Goal: Information Seeking & Learning: Learn about a topic

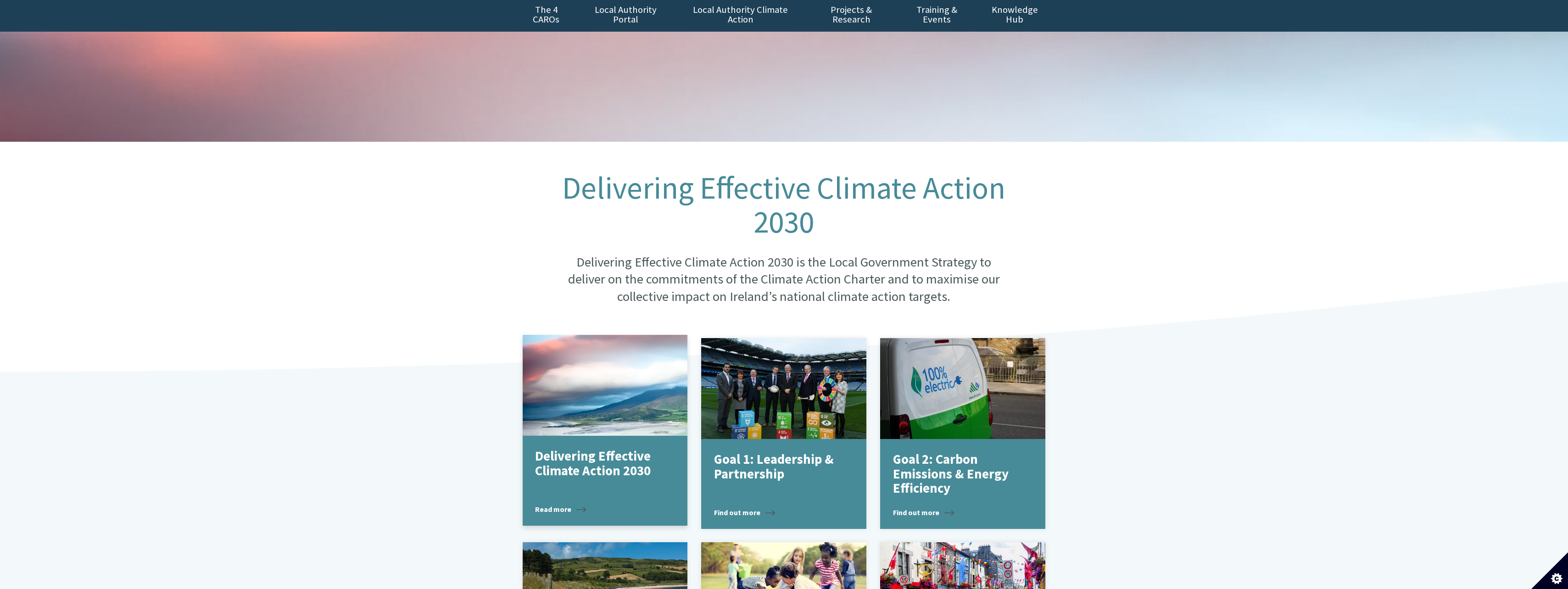
scroll to position [94, 0]
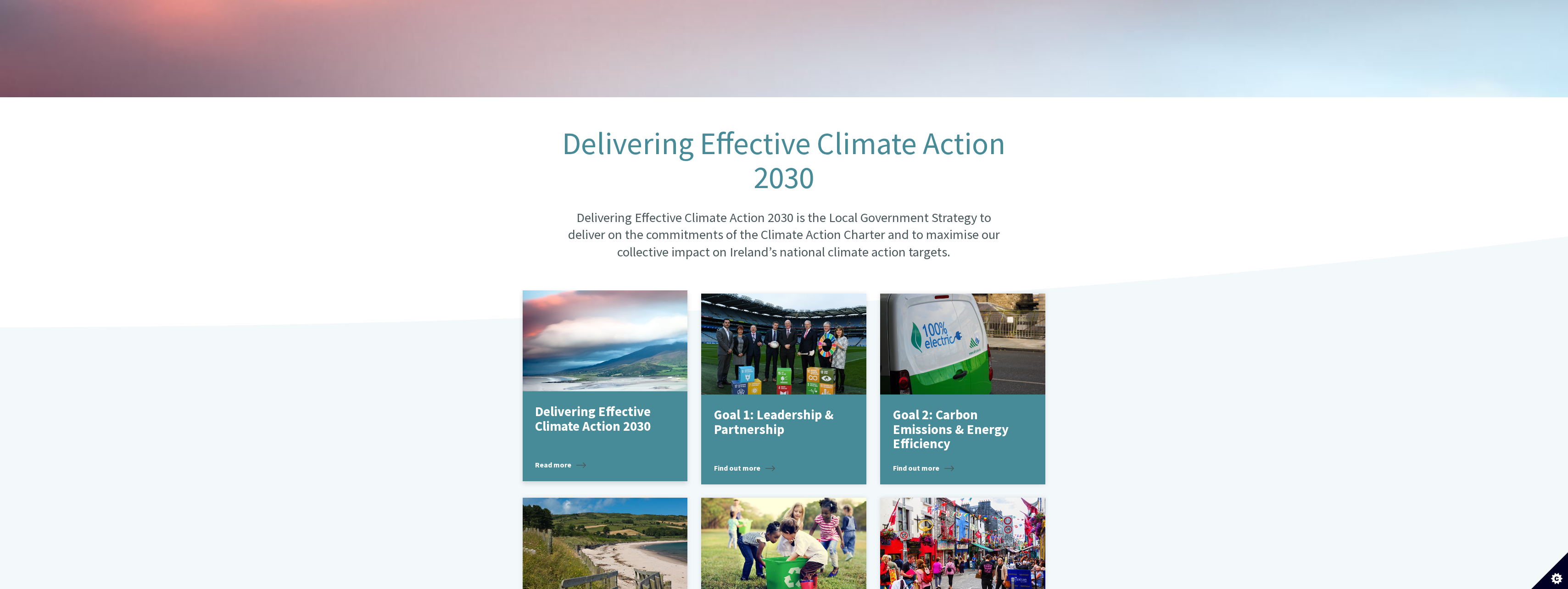
click at [573, 420] on p "Delivering Effective Climate Action 2030" at bounding box center [598, 419] width 126 height 29
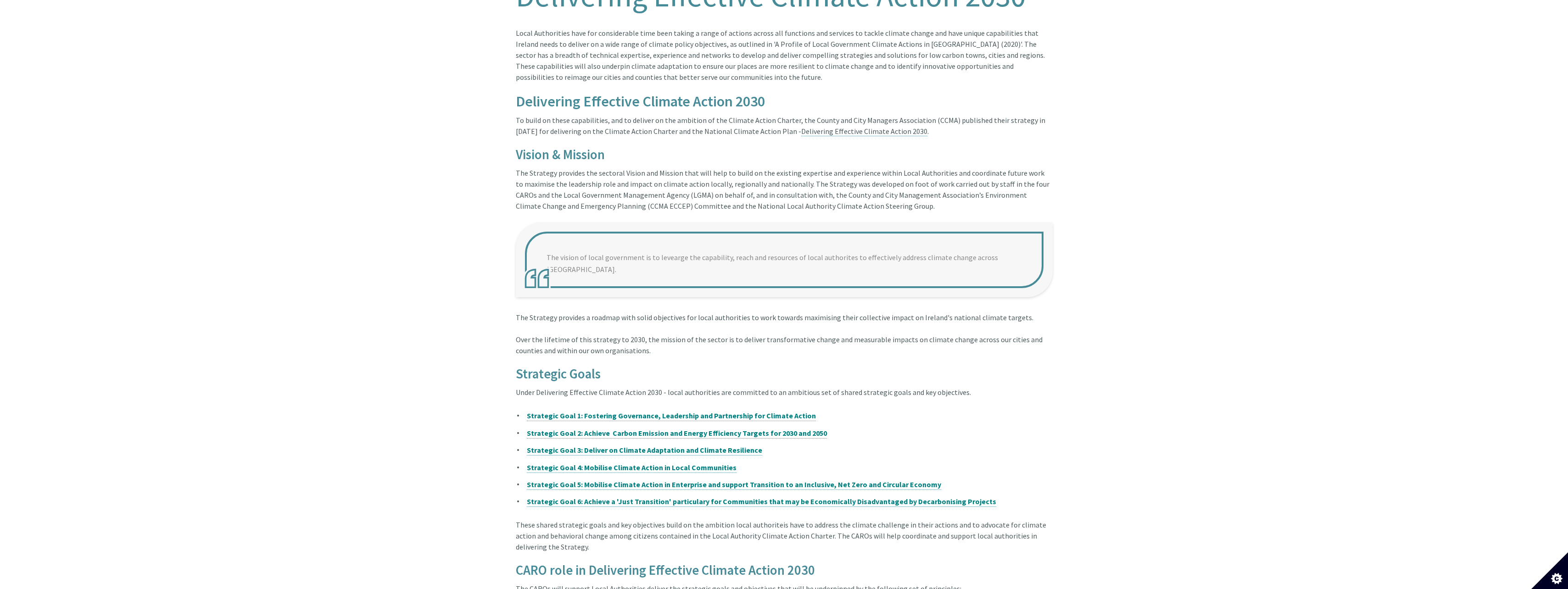
scroll to position [321, 0]
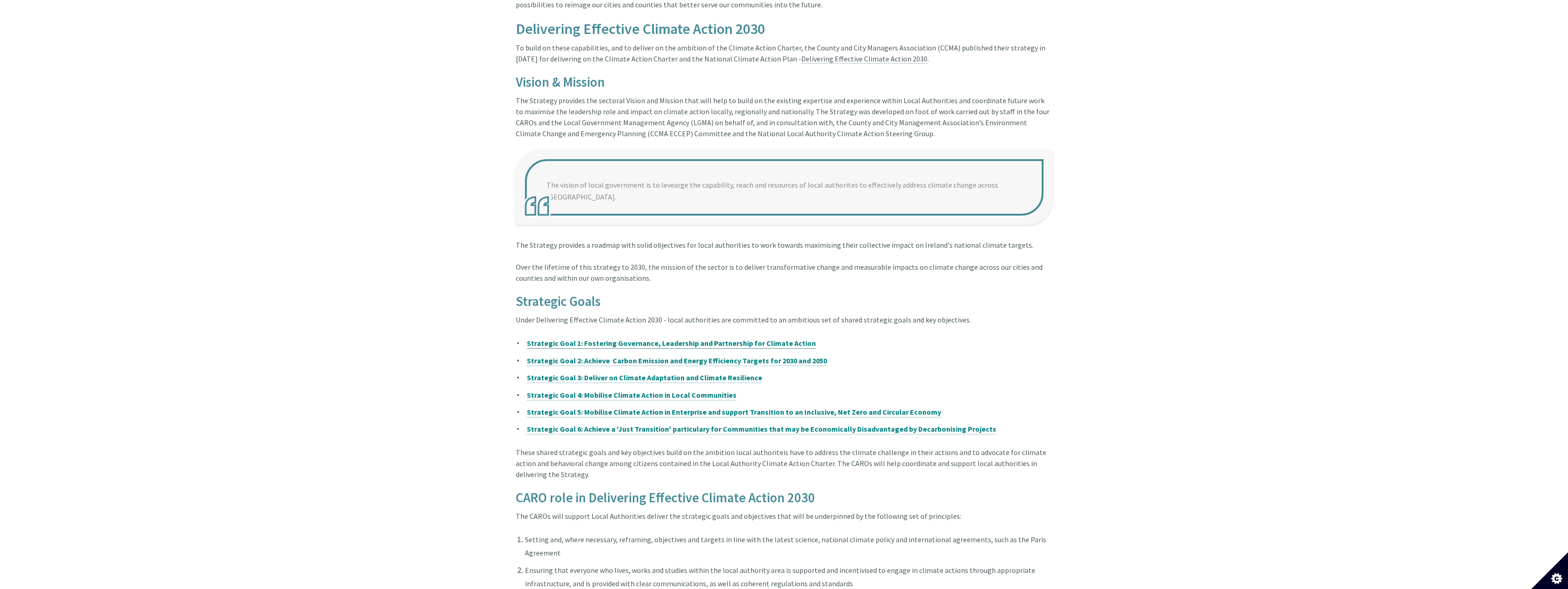
click at [719, 338] on span "Strategic Goal 1: Fostering Governance, Leadership and Partnership for Climate …" at bounding box center [671, 343] width 289 height 9
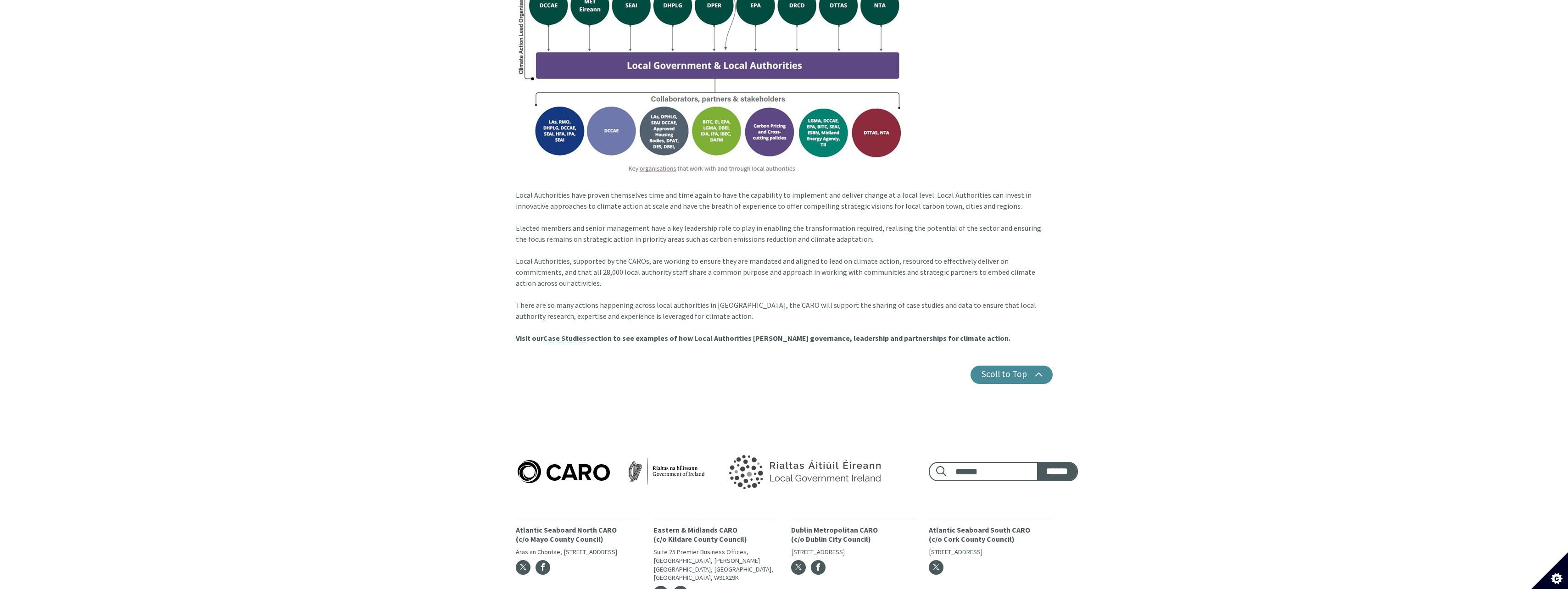
scroll to position [1157, 0]
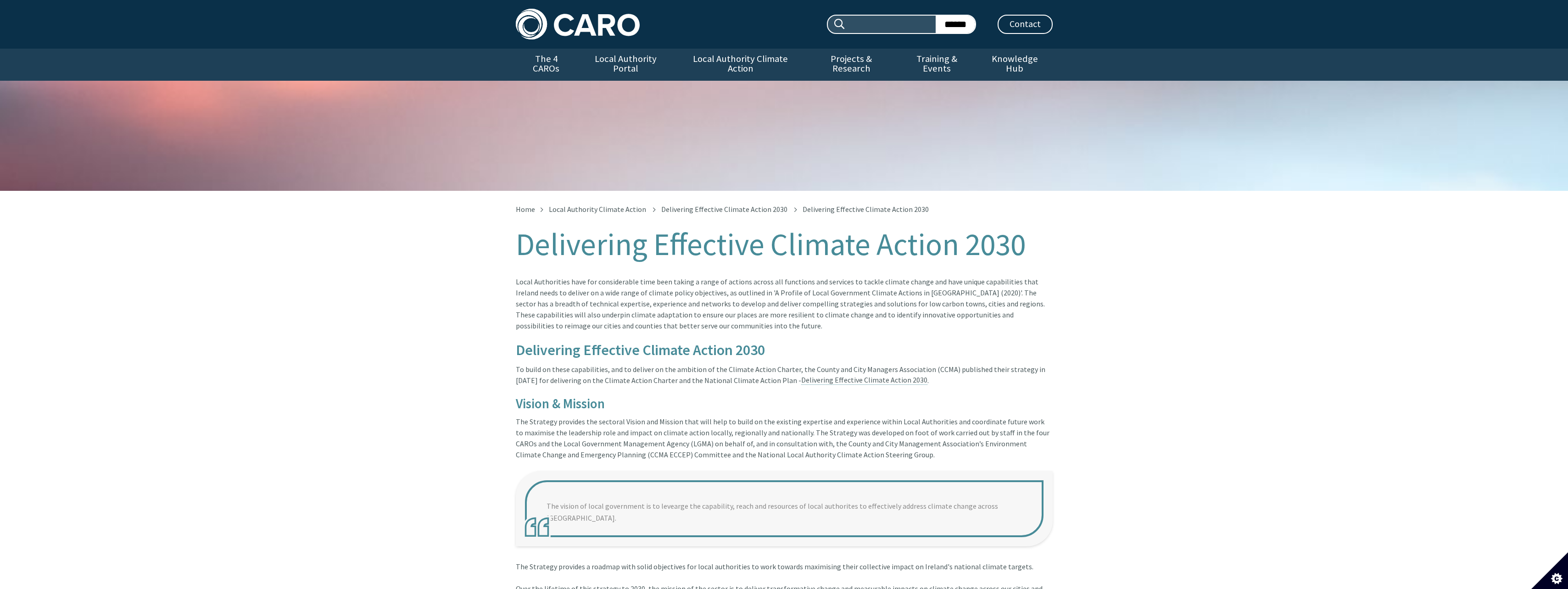
scroll to position [273, 0]
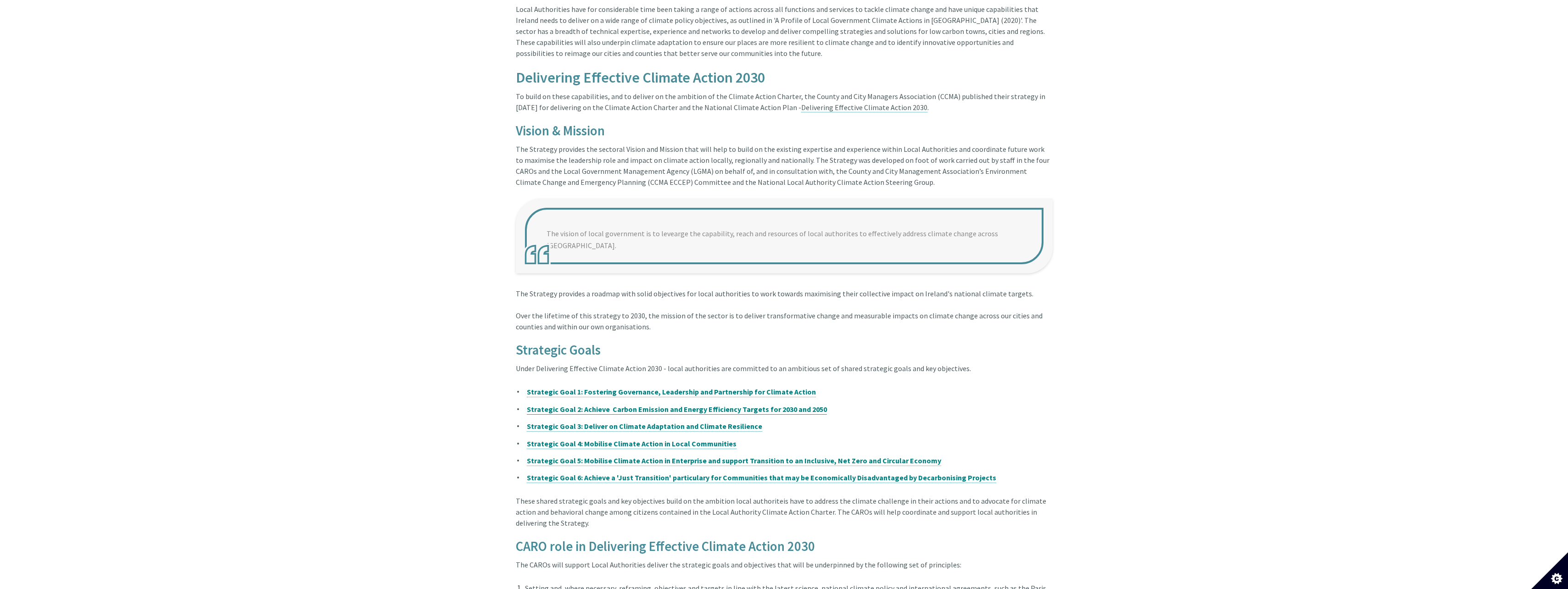
click at [587, 405] on strong "Strategic Goal 2: Achieve Carbon Emission and Energy Efficiency Targets for 203…" at bounding box center [676, 409] width 300 height 9
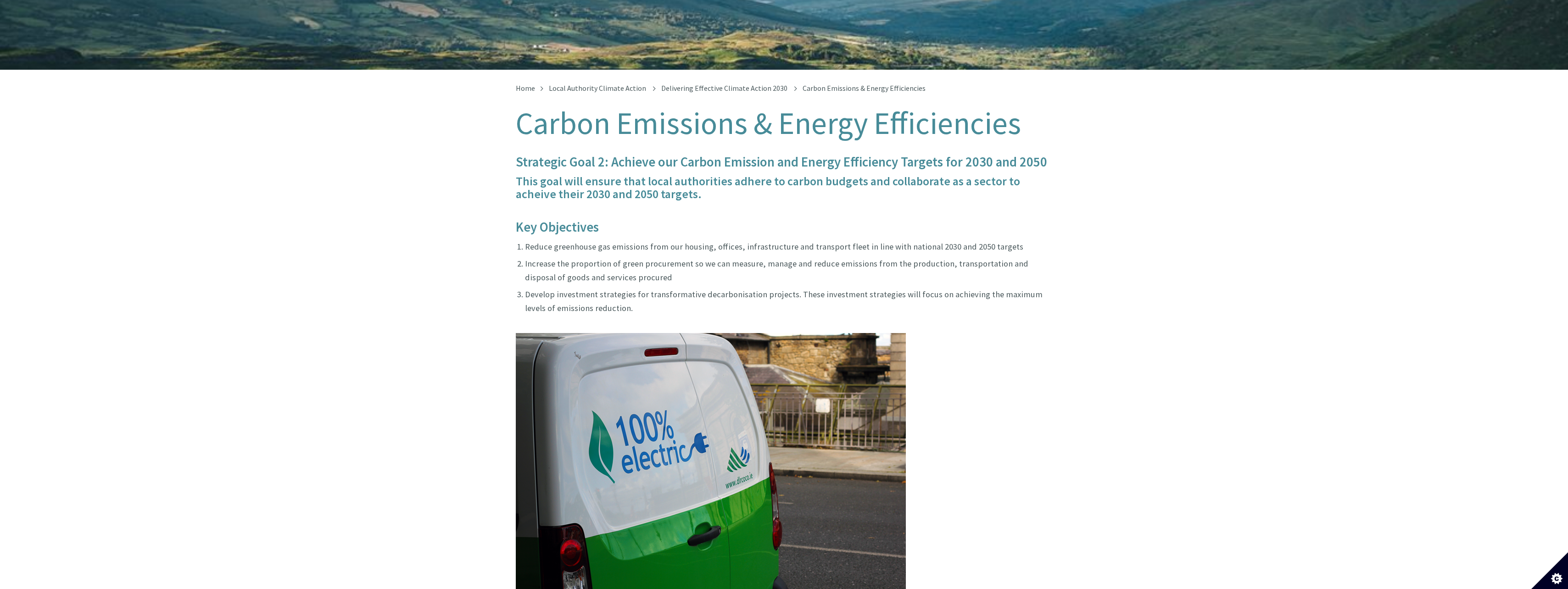
scroll to position [33, 0]
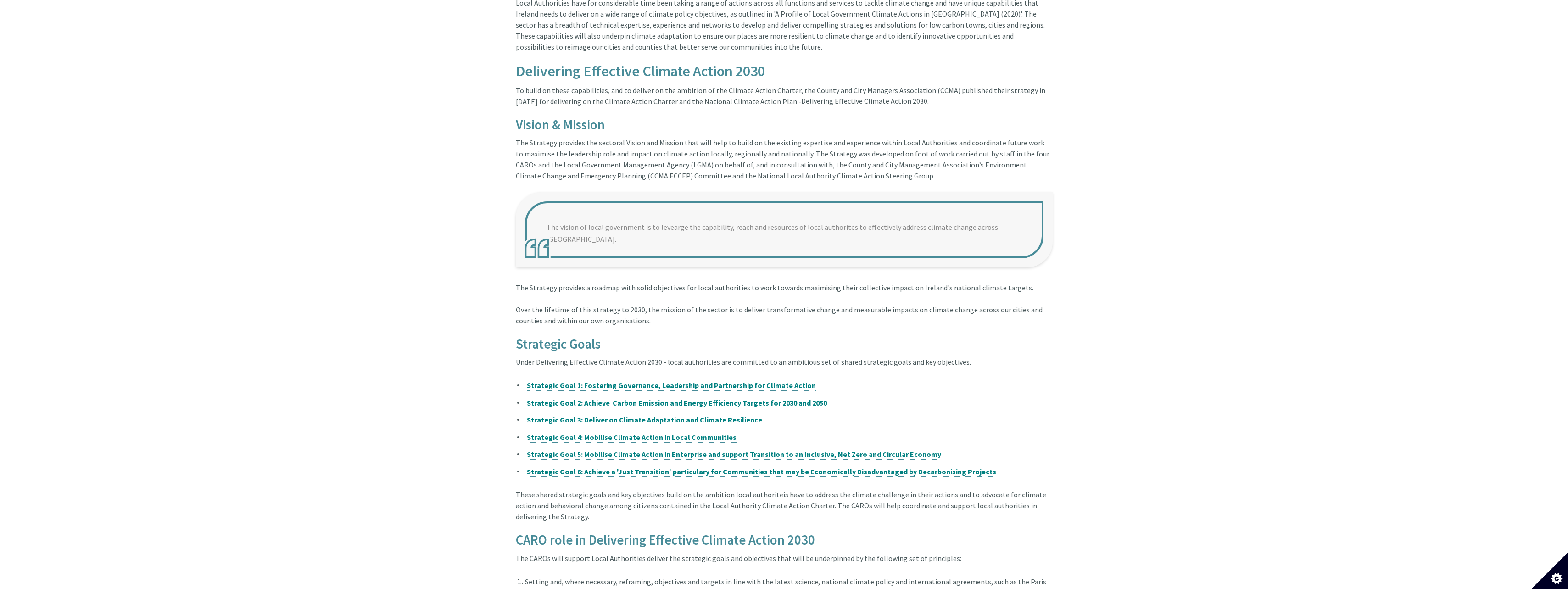
scroll to position [279, 0]
click at [613, 415] on strong "Strategic Goal 3: Deliver on Climate Adaptation and Climate Resilience" at bounding box center [644, 419] width 236 height 9
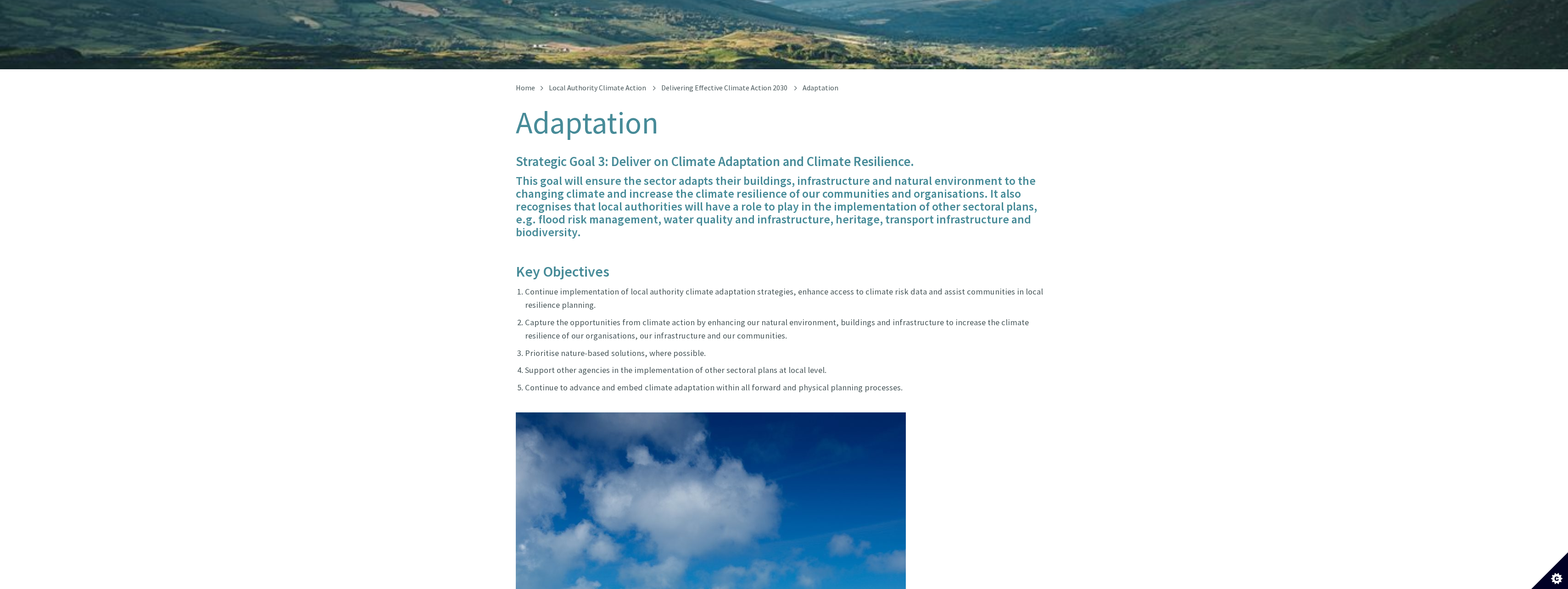
scroll to position [138, 0]
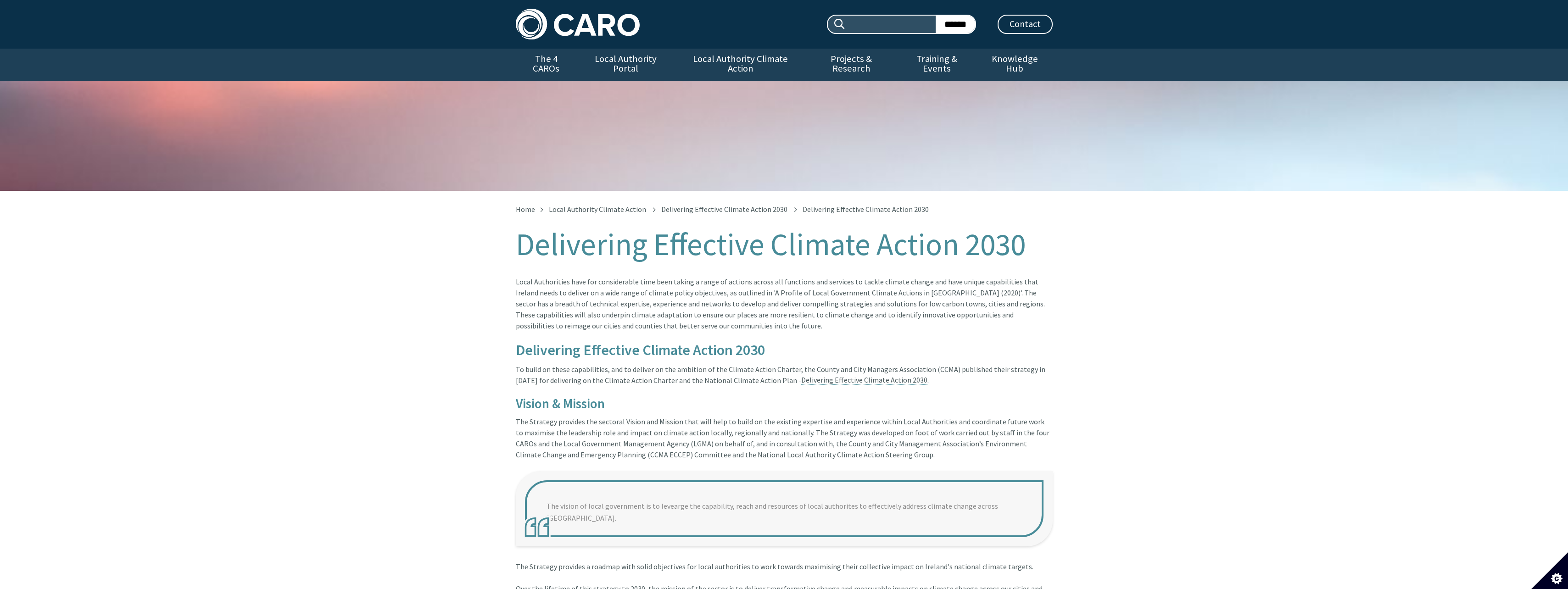
scroll to position [285, 0]
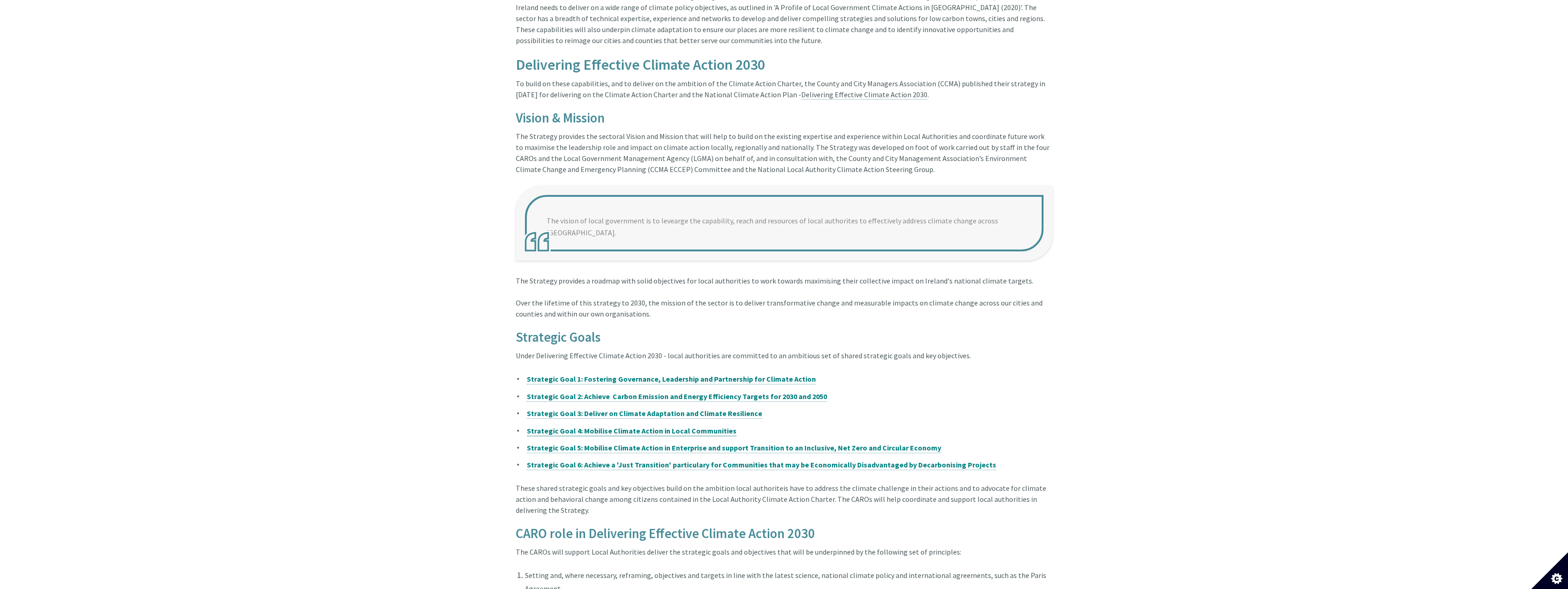
click at [572, 426] on strong "Strategic Goal 4: Mobilise Climate Action in Local Communities" at bounding box center [631, 430] width 210 height 9
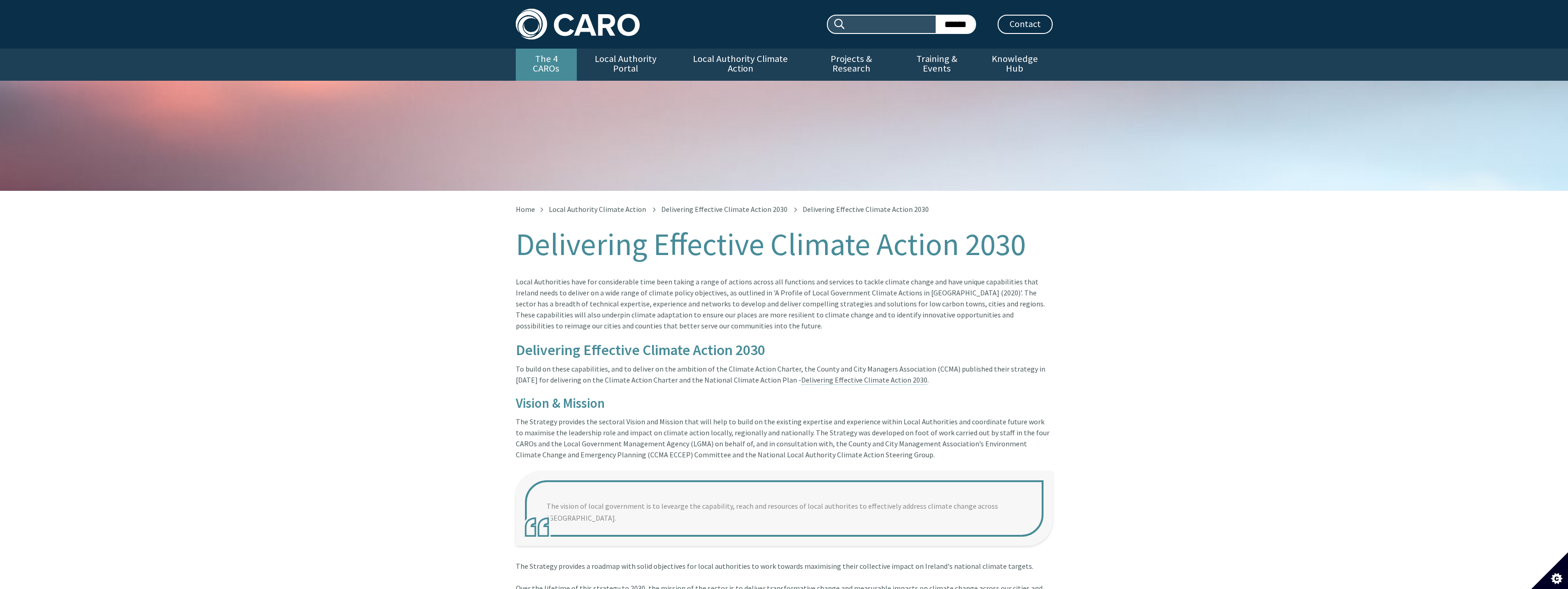
click at [556, 58] on link "The 4 CAROs" at bounding box center [546, 64] width 61 height 32
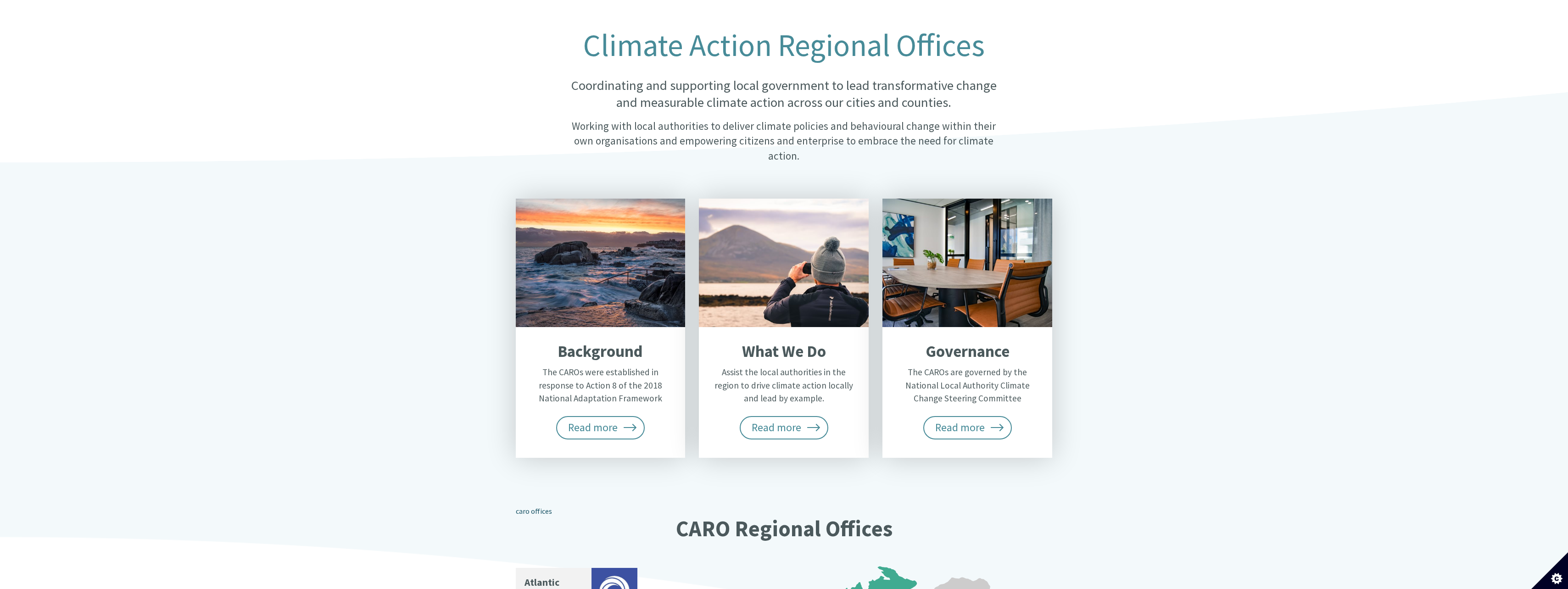
scroll to position [193, 0]
